Goal: Task Accomplishment & Management: Use online tool/utility

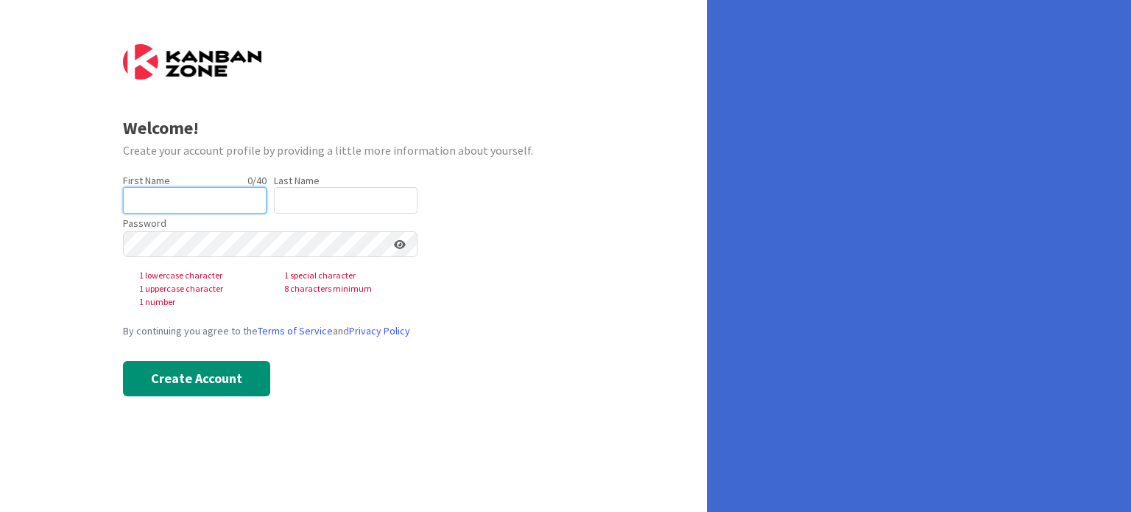
click at [223, 198] on input "text" at bounding box center [195, 200] width 144 height 27
type input "[PERSON_NAME]"
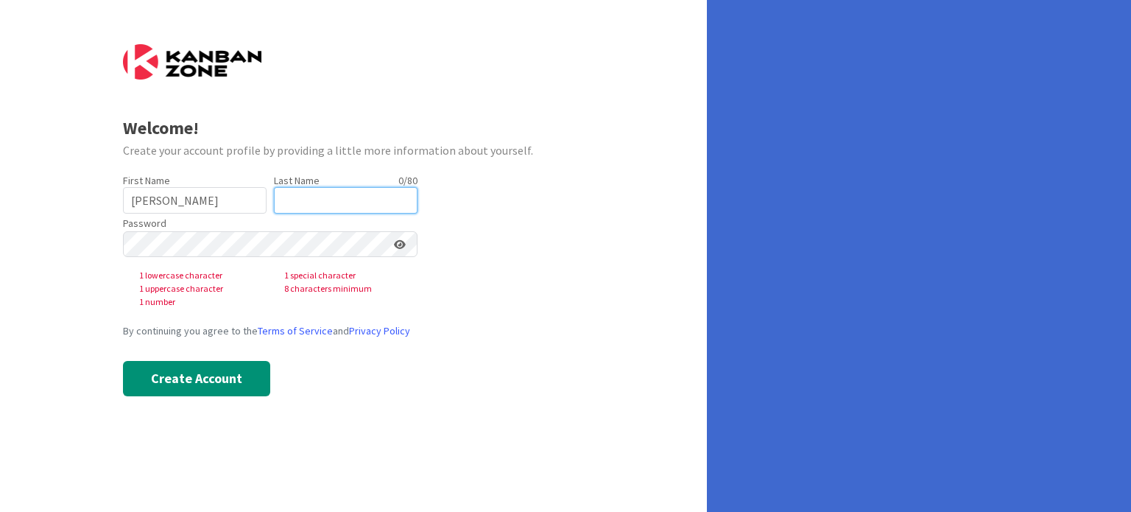
click at [301, 211] on input "text" at bounding box center [346, 200] width 144 height 27
type input "[PERSON_NAME]"
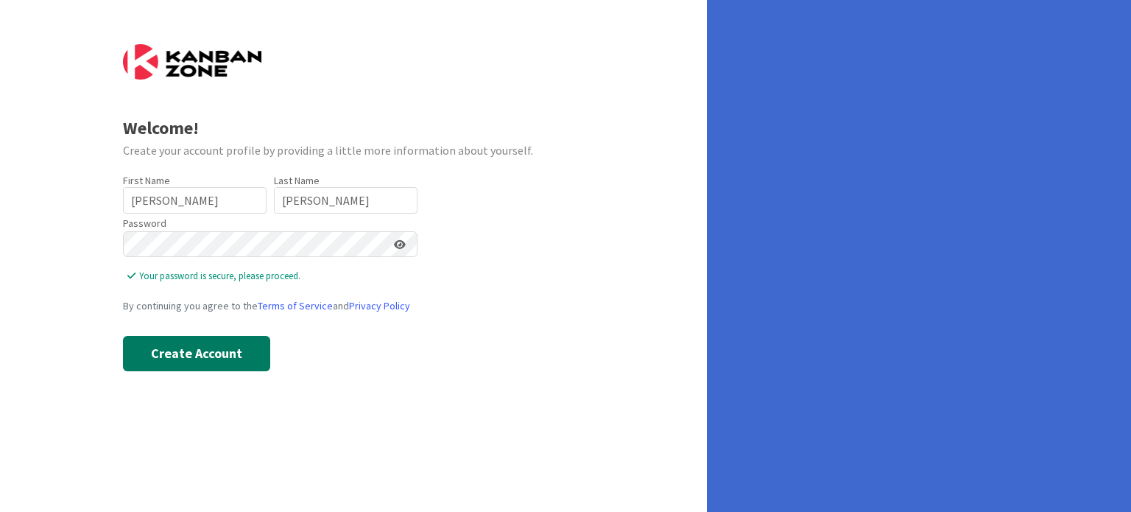
click at [237, 337] on button "Create Account" at bounding box center [196, 353] width 147 height 35
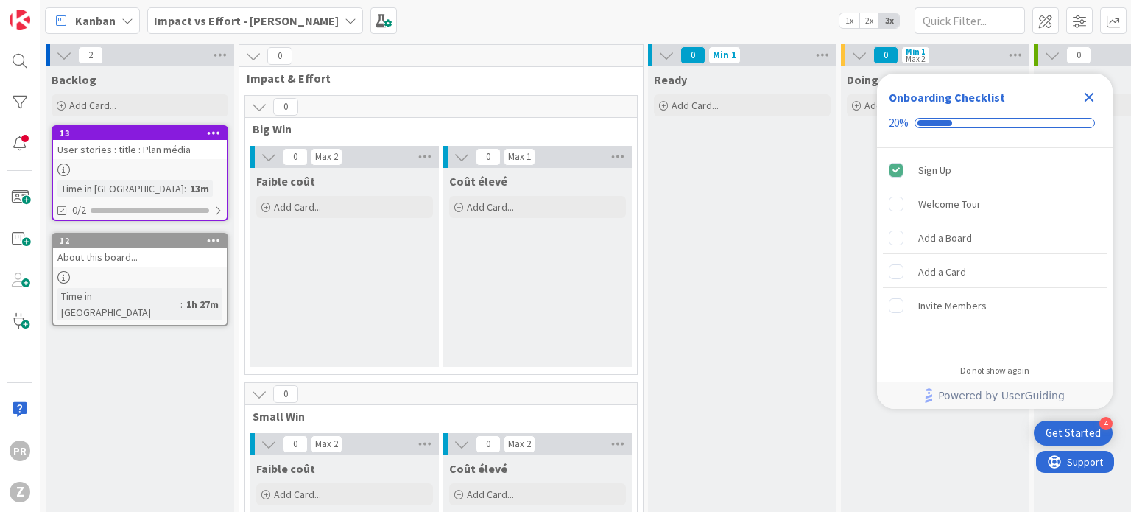
click at [124, 69] on div "Backlog" at bounding box center [140, 76] width 189 height 21
click at [63, 56] on icon at bounding box center [64, 55] width 16 height 16
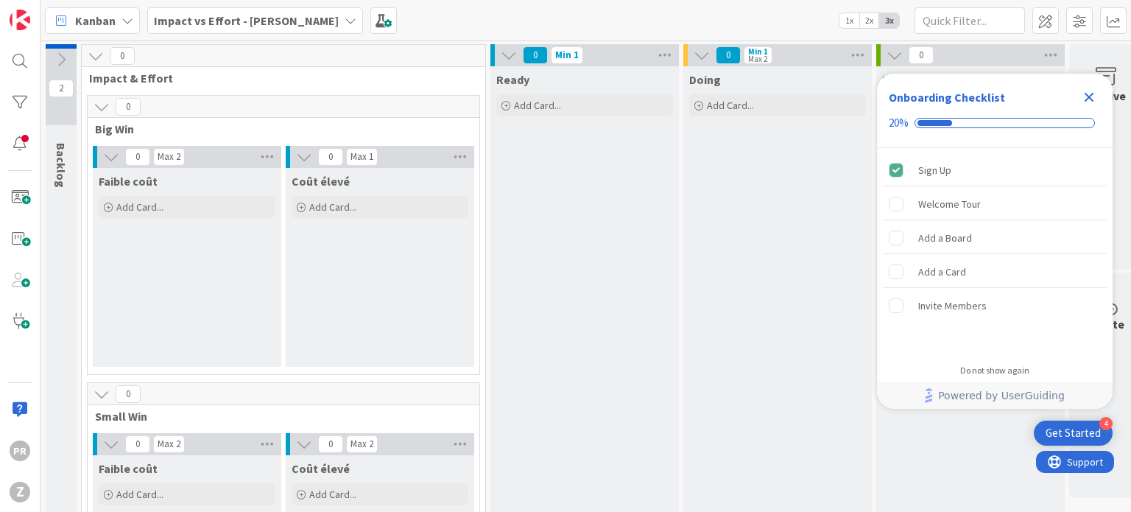
click at [63, 56] on icon at bounding box center [61, 60] width 16 height 16
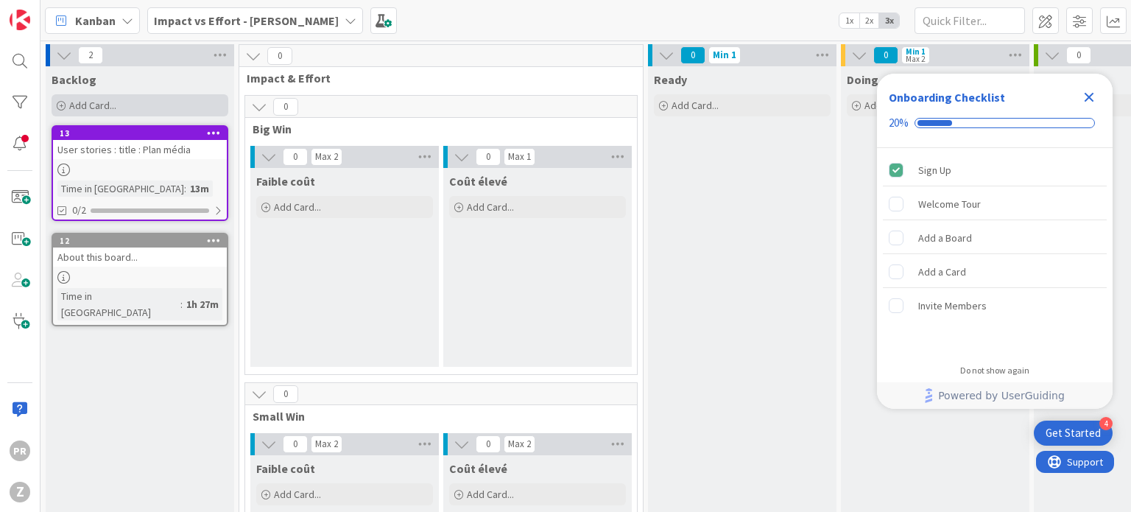
click at [68, 97] on div "Add Card..." at bounding box center [140, 105] width 177 height 22
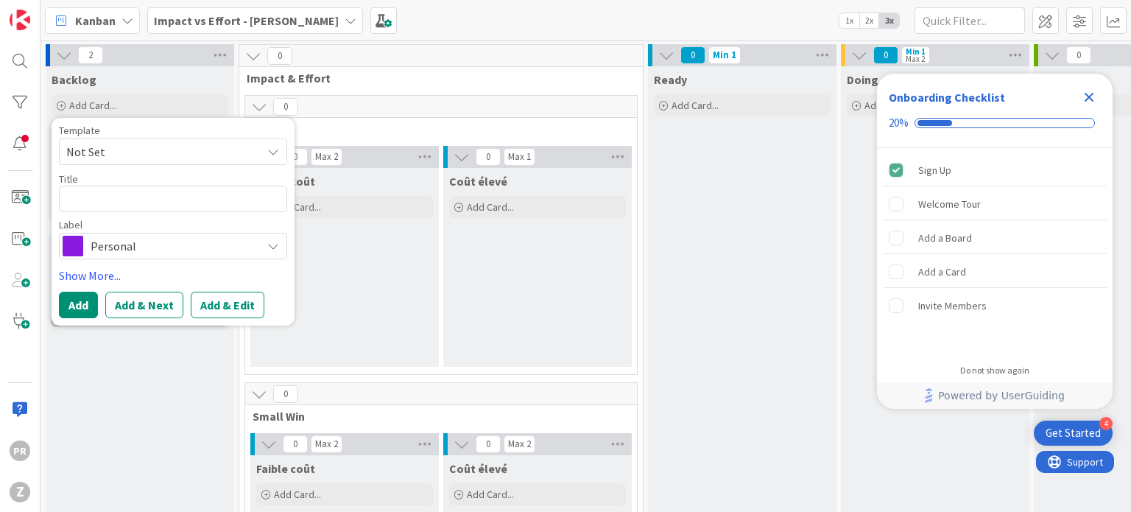
type textarea "x"
type textarea "f"
type textarea "x"
type textarea "ff"
type textarea "x"
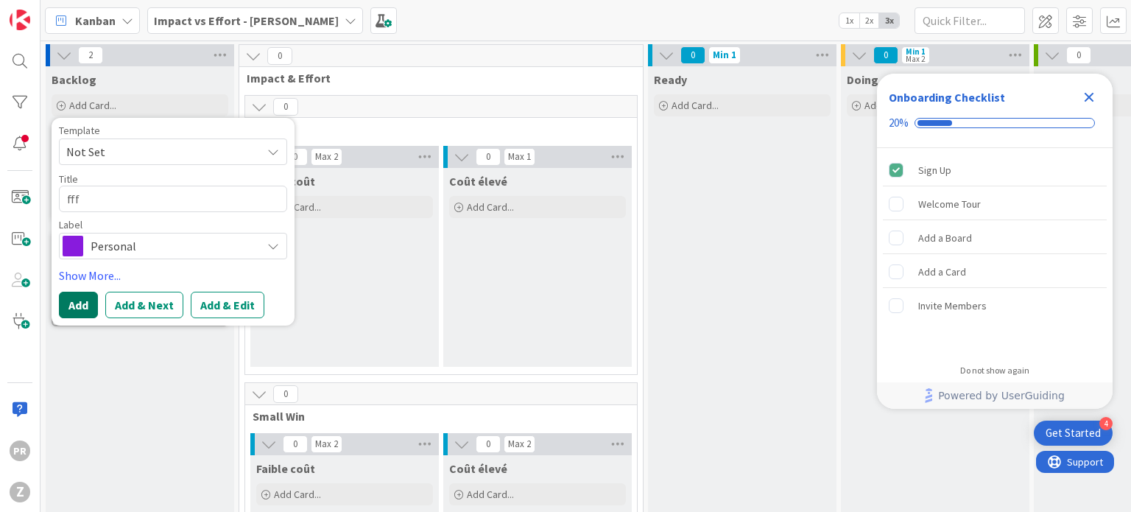
type textarea "fff"
click at [77, 295] on button "Add" at bounding box center [78, 305] width 39 height 27
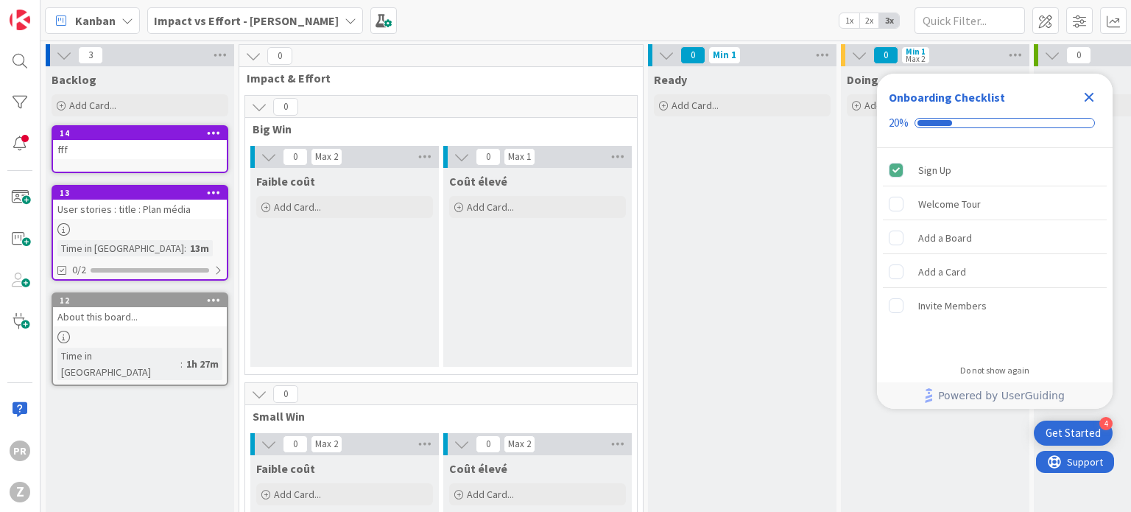
click at [215, 133] on icon at bounding box center [214, 132] width 14 height 10
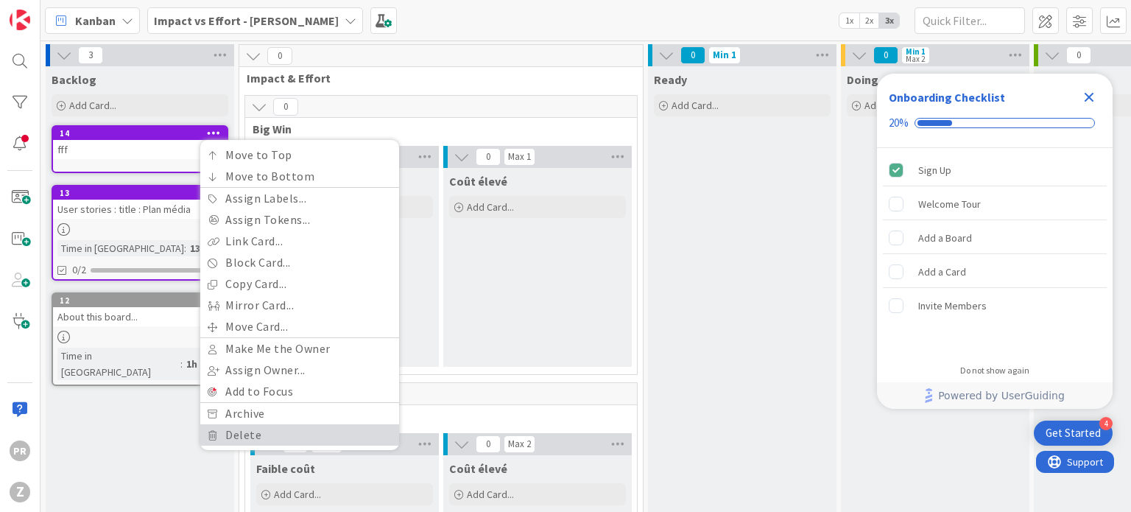
click at [206, 432] on link "Delete" at bounding box center [299, 434] width 199 height 21
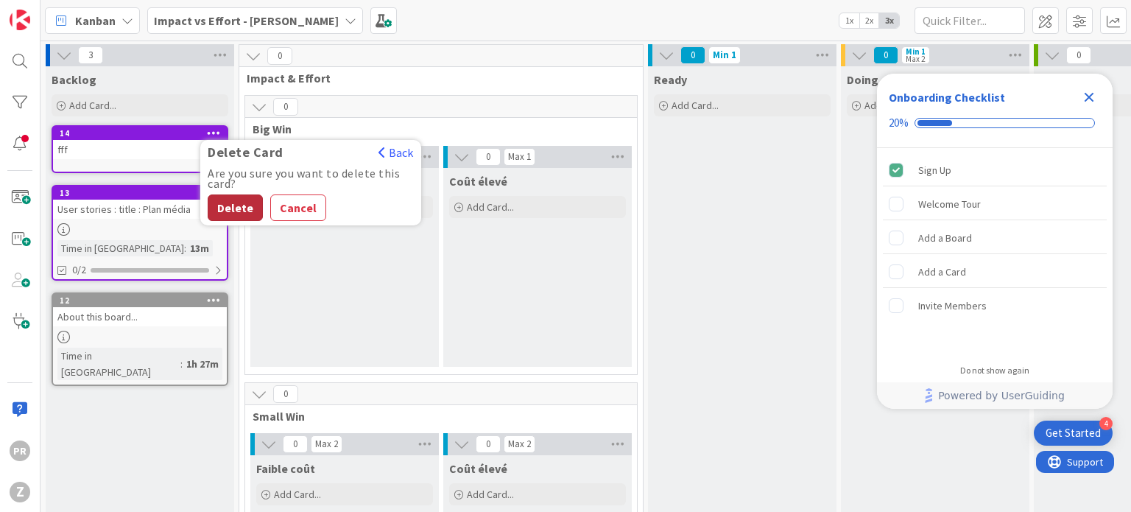
click at [239, 197] on button "Delete" at bounding box center [235, 207] width 55 height 27
